Goal: Use online tool/utility: Utilize a website feature to perform a specific function

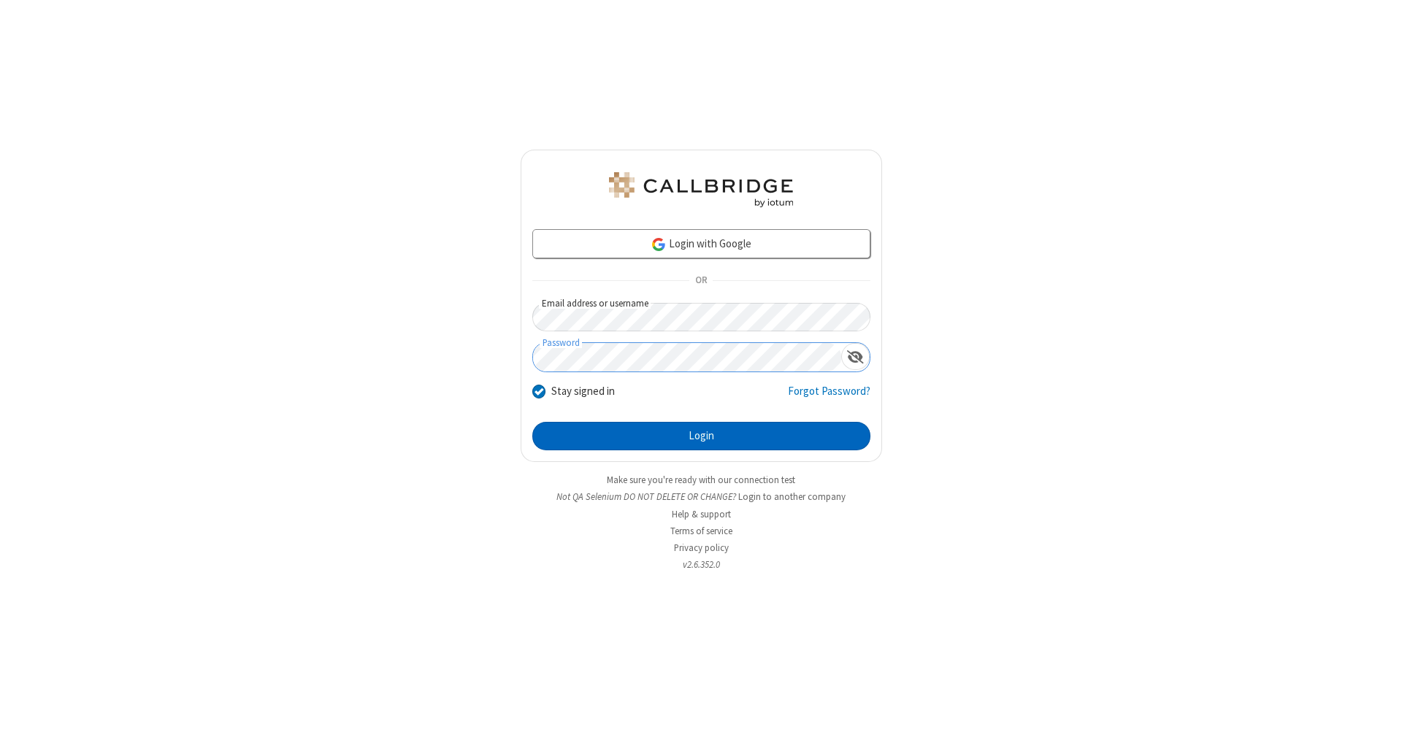
click at [701, 437] on button "Login" at bounding box center [701, 436] width 338 height 29
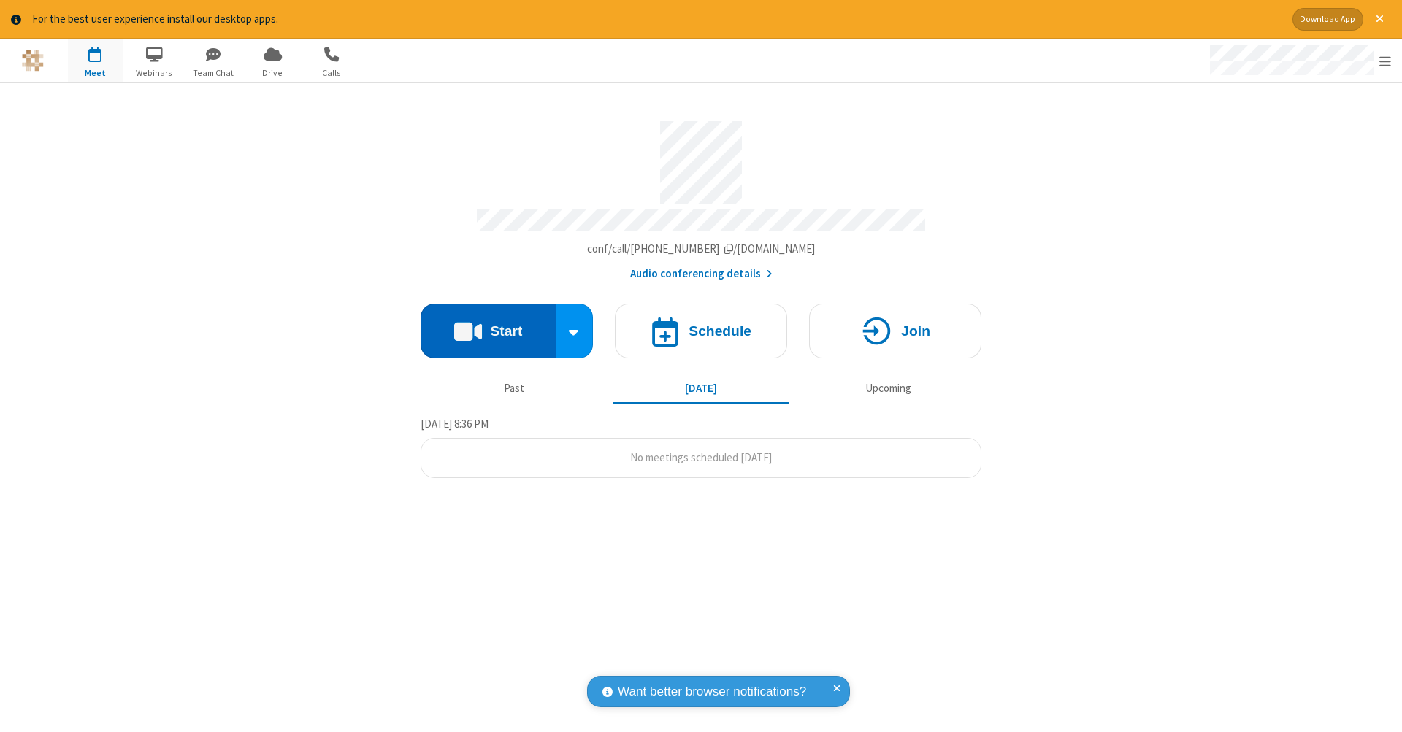
click at [488, 323] on button "Start" at bounding box center [488, 331] width 135 height 55
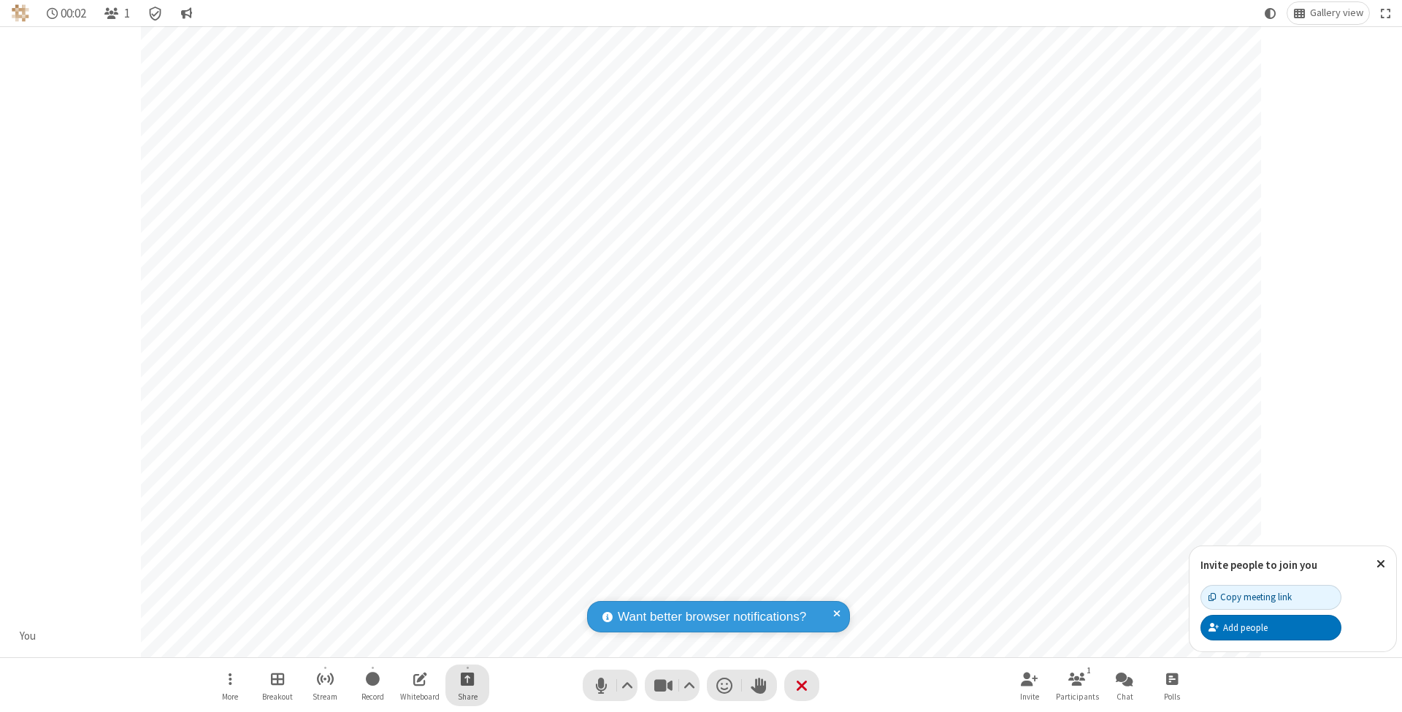
click at [467, 678] on span "Start sharing" at bounding box center [468, 679] width 14 height 18
click at [467, 591] on span "Share additional camera" at bounding box center [476, 594] width 108 height 12
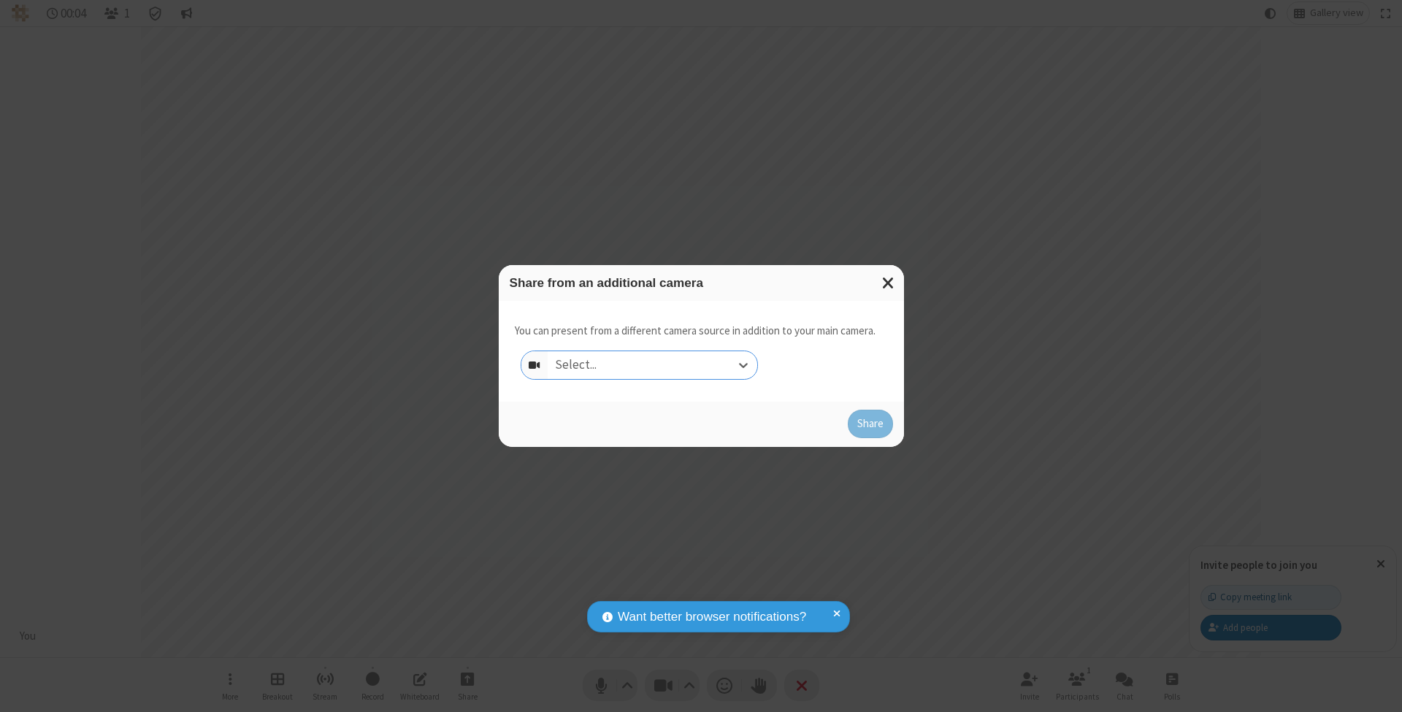
click at [652, 364] on div "Select..." at bounding box center [653, 365] width 210 height 28
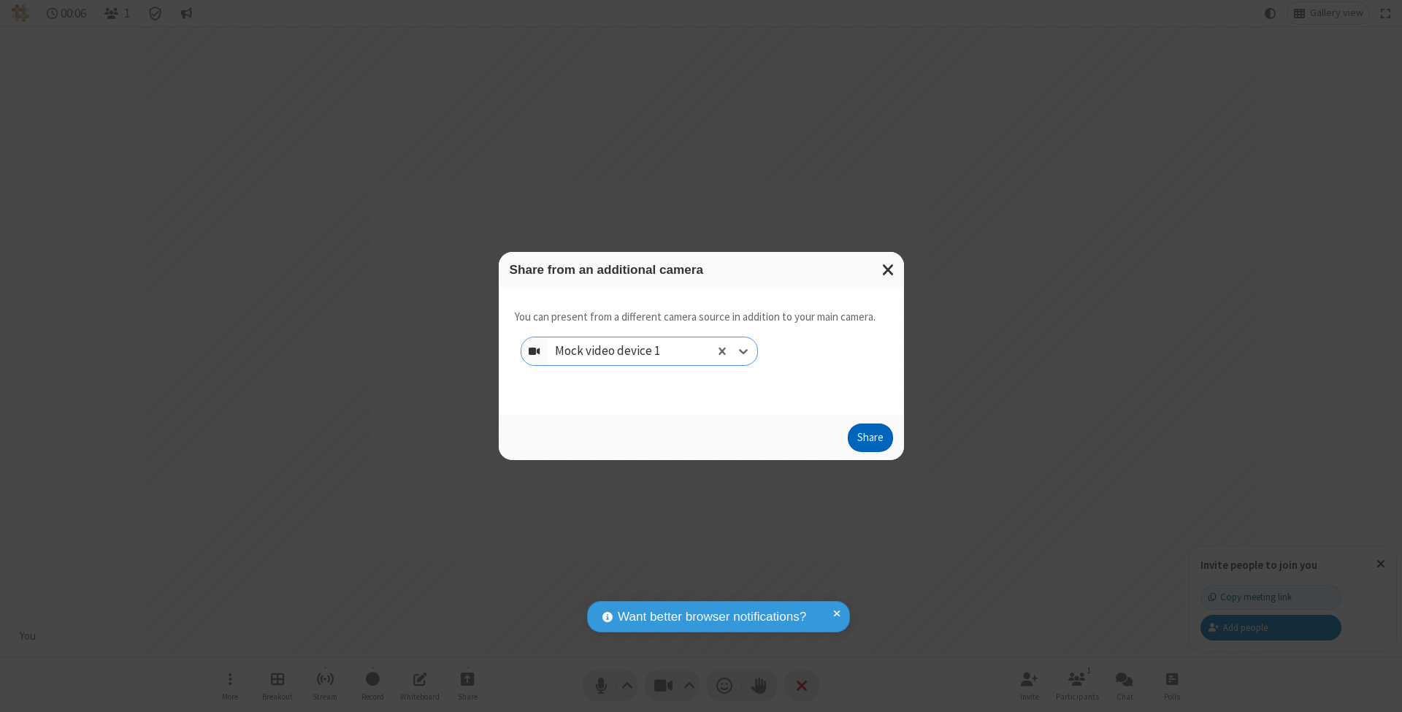
click at [870, 451] on button "Share" at bounding box center [870, 437] width 45 height 29
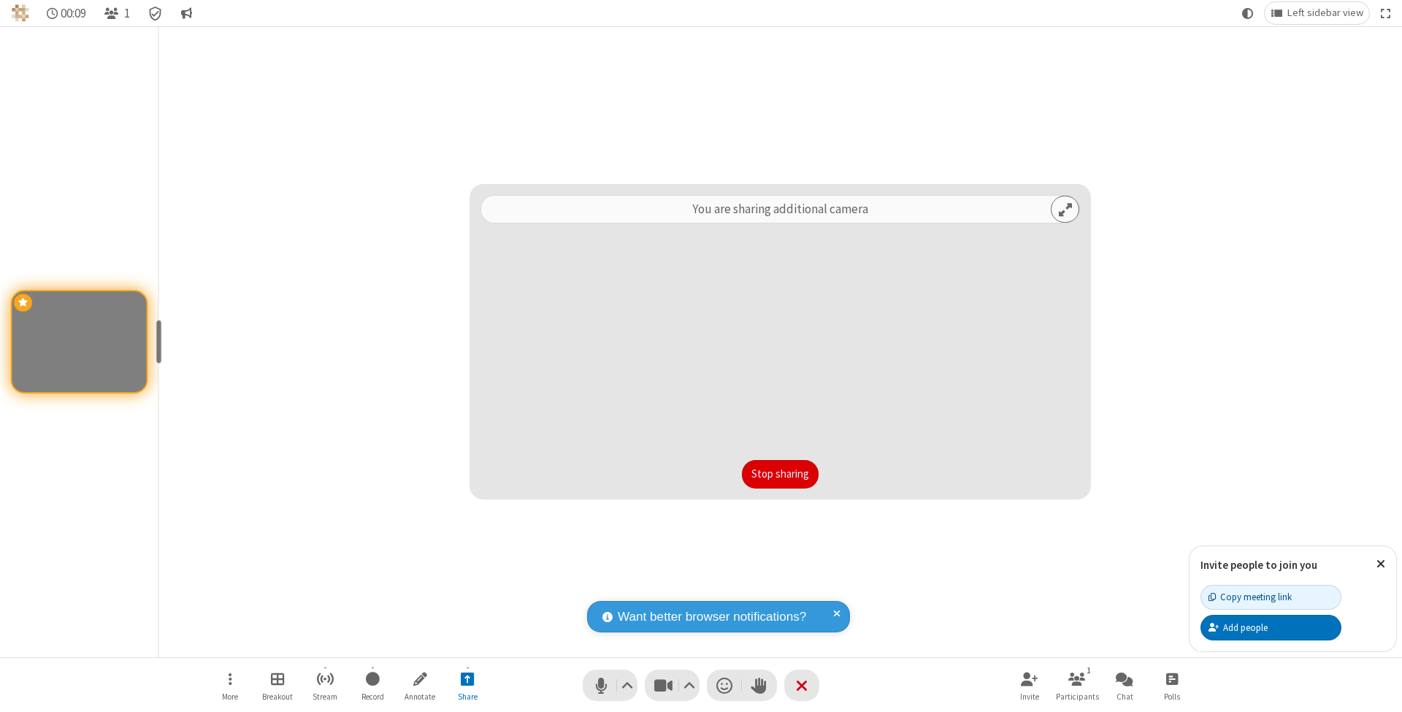
click at [780, 474] on button "Stop sharing" at bounding box center [780, 474] width 77 height 29
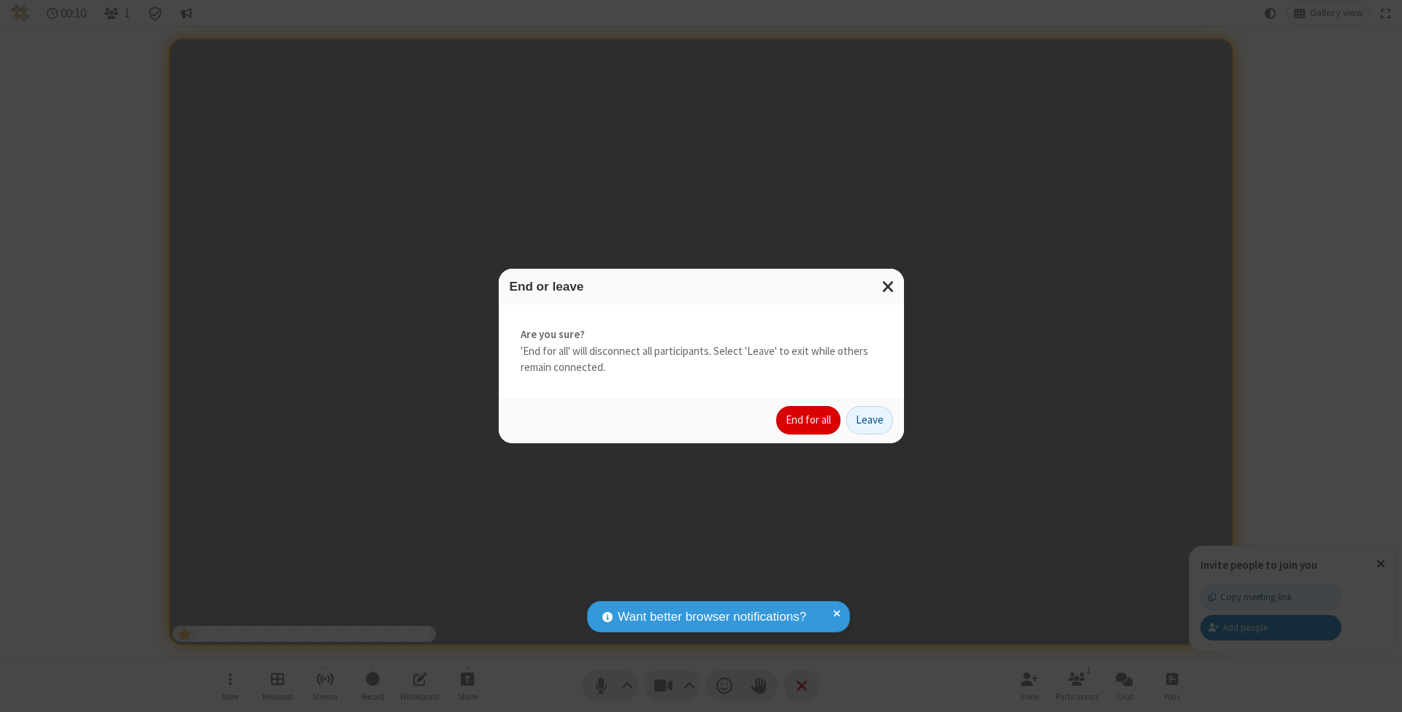
click at [809, 419] on button "End for all" at bounding box center [808, 420] width 64 height 29
